Goal: Check status

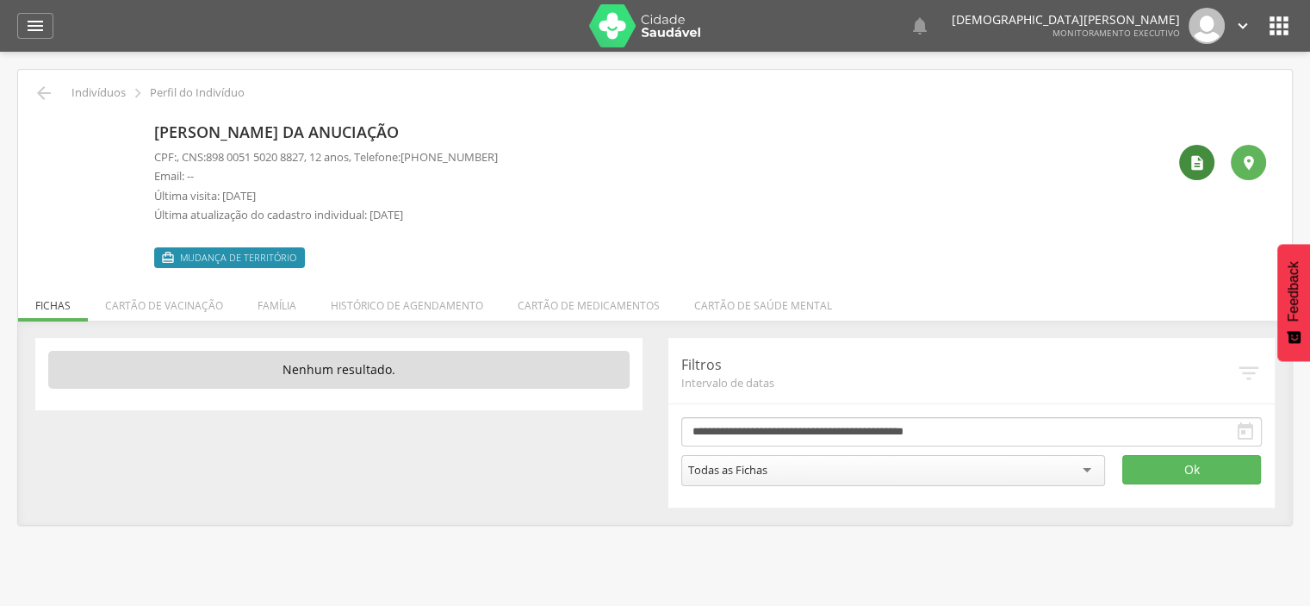
click at [1199, 167] on icon "" at bounding box center [1197, 162] width 17 height 17
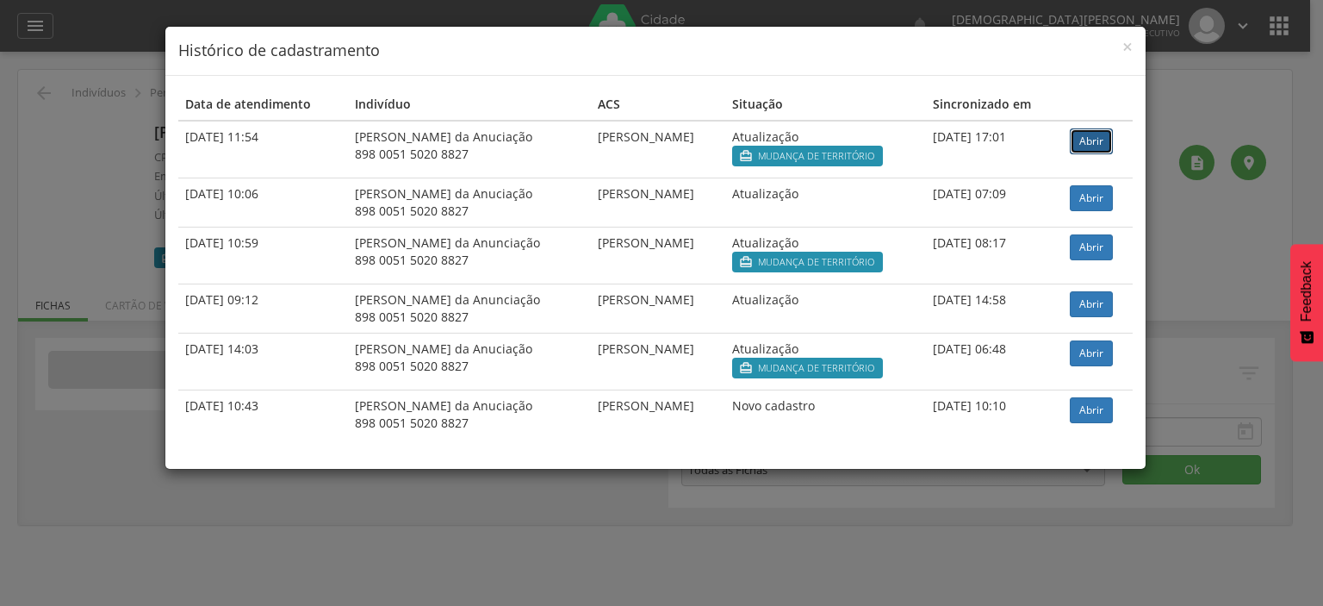
click at [1091, 133] on link "Abrir" at bounding box center [1091, 141] width 43 height 26
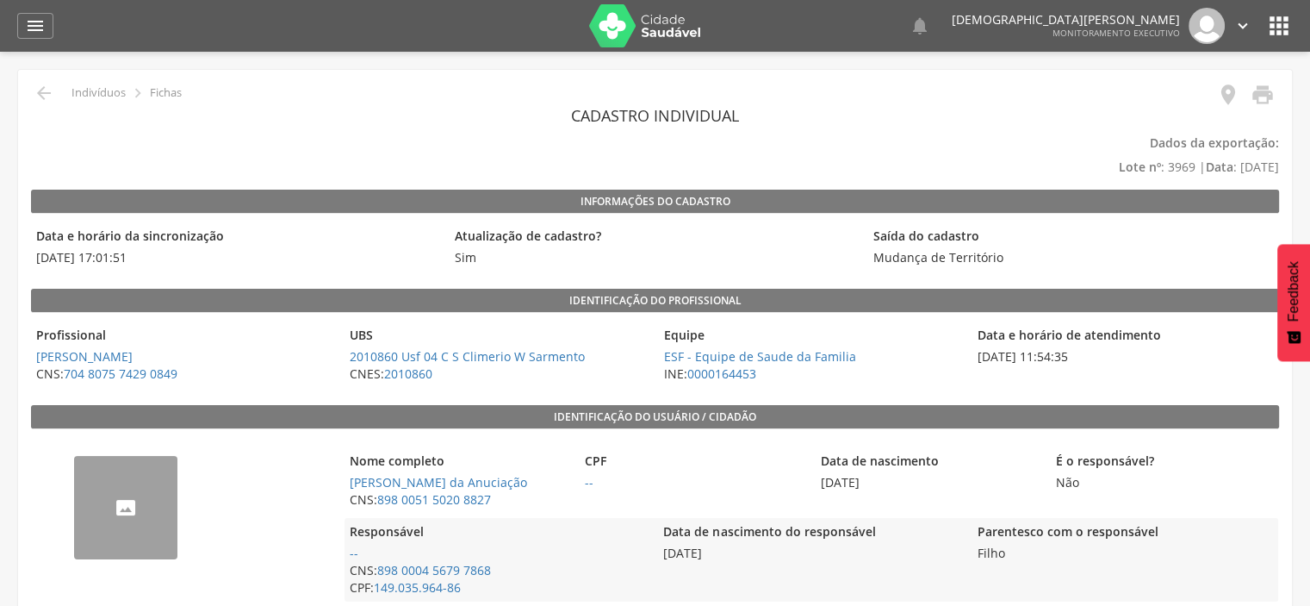
click at [74, 466] on img "--" at bounding box center [74, 466] width 0 height 0
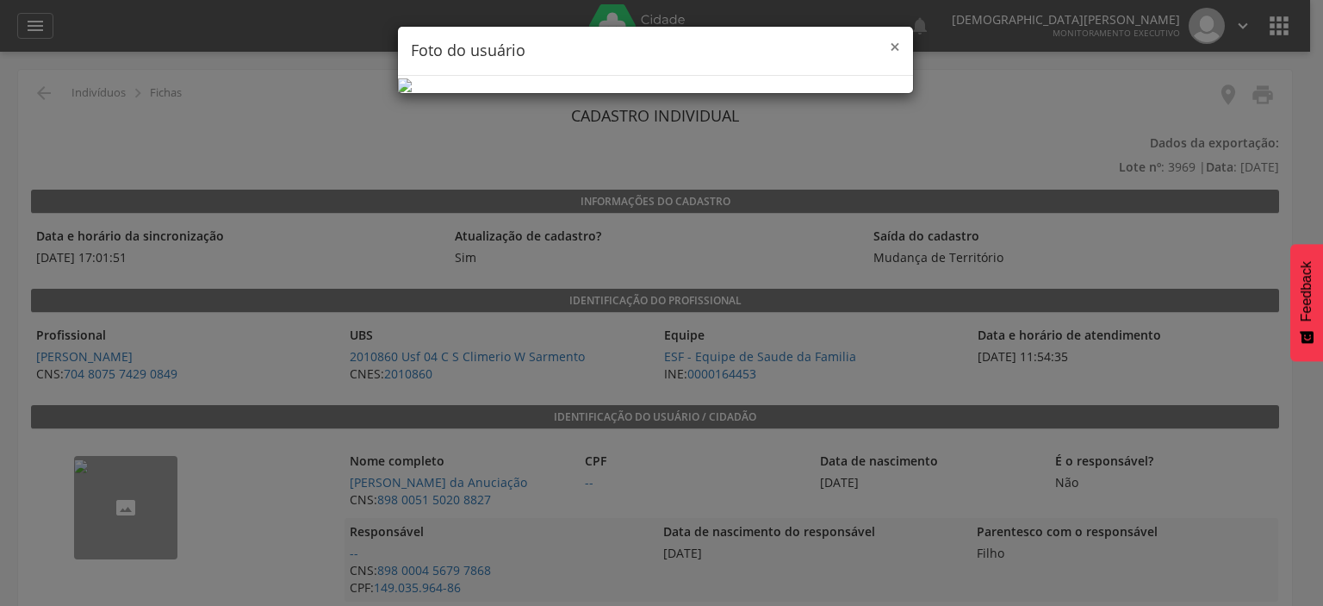
click at [890, 48] on span "×" at bounding box center [895, 46] width 10 height 24
